Goal: Entertainment & Leisure: Consume media (video, audio)

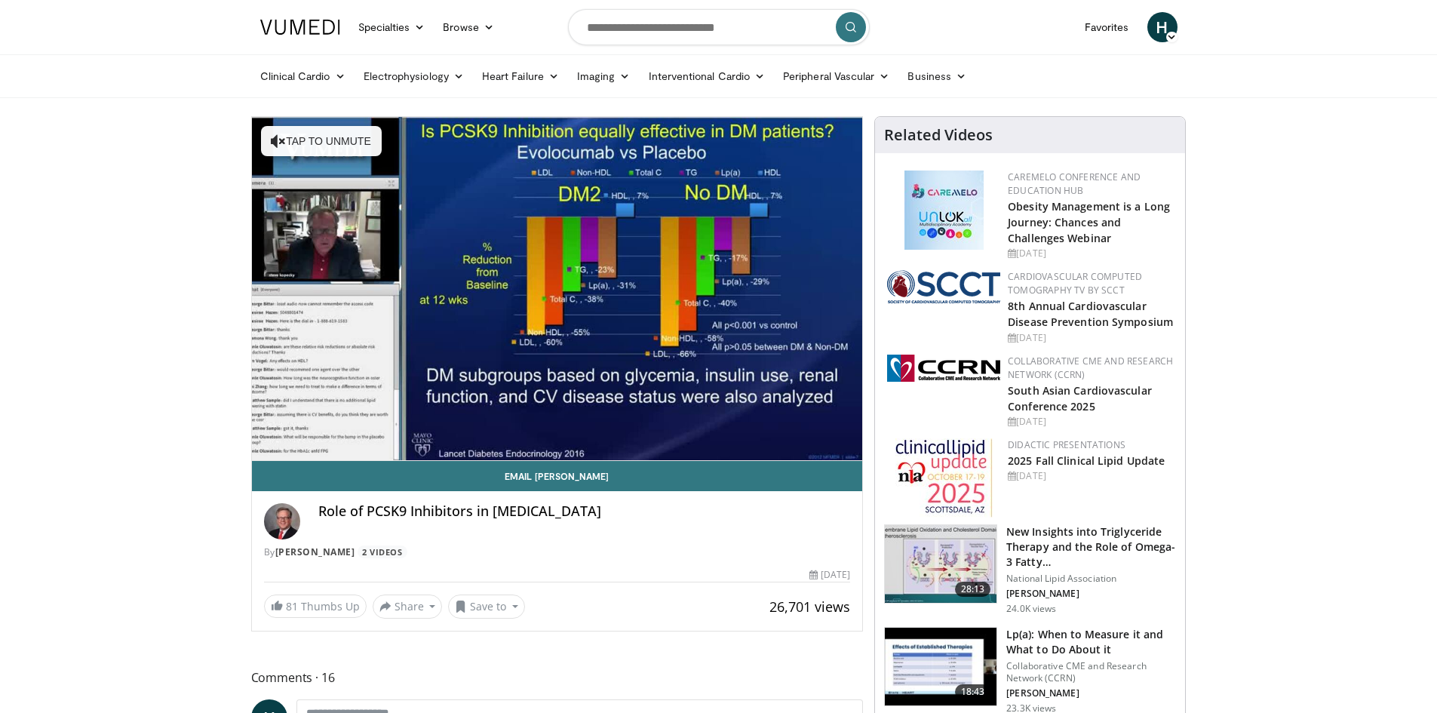
drag, startPoint x: 0, startPoint y: 0, endPoint x: 56, endPoint y: 556, distance: 558.6
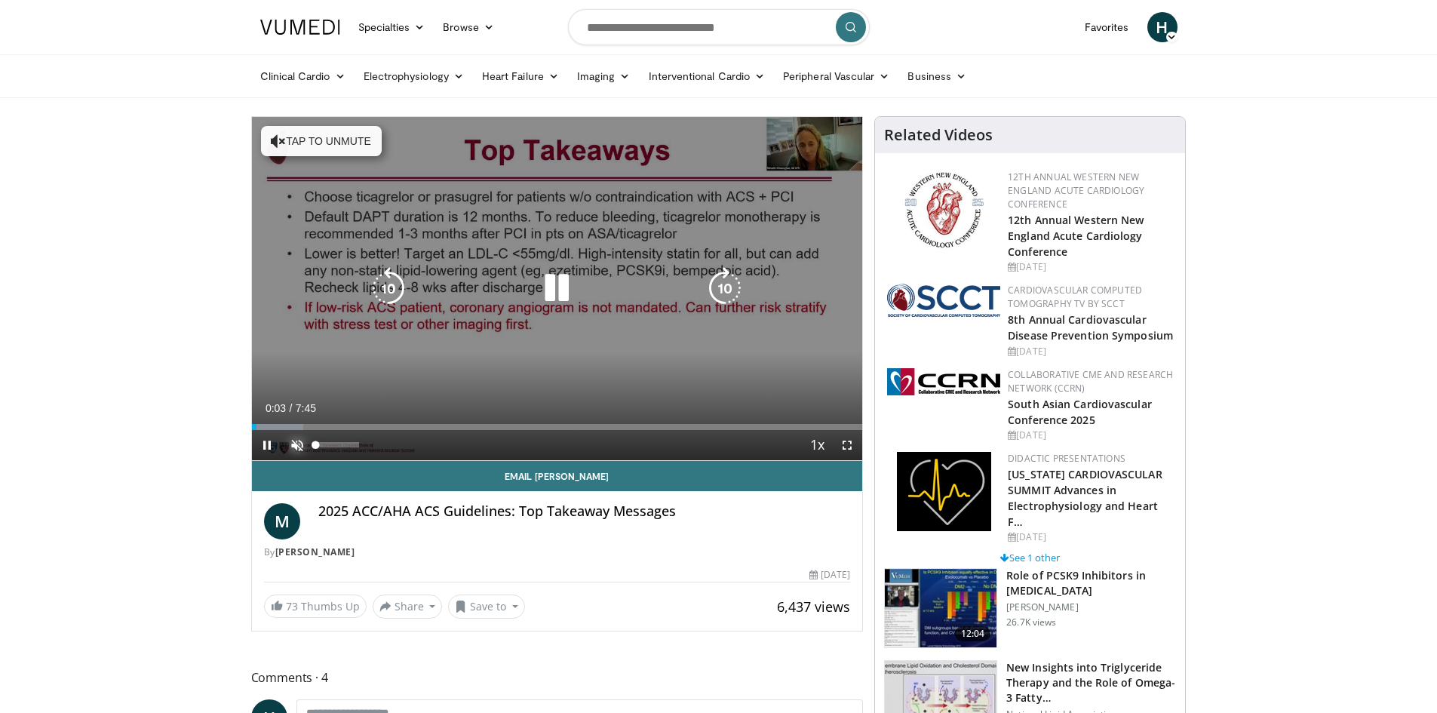
click at [291, 435] on span "Video Player" at bounding box center [297, 445] width 30 height 30
